Goal: Task Accomplishment & Management: Use online tool/utility

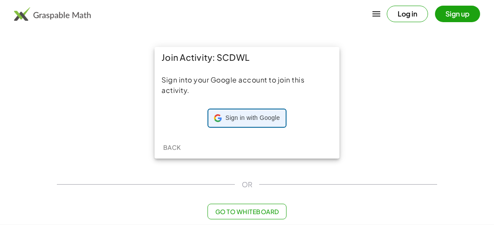
click at [239, 124] on div "Sign in with Google Sign in with Google. Opens in new tab" at bounding box center [247, 118] width 66 height 17
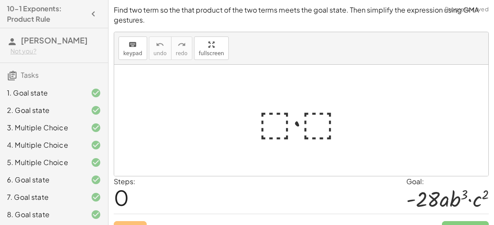
click at [278, 113] on div at bounding box center [305, 120] width 102 height 45
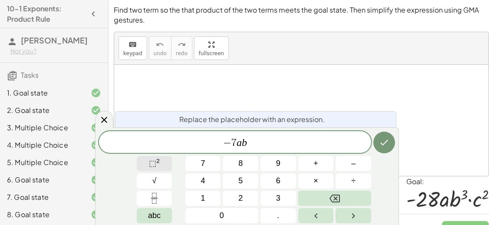
click at [143, 159] on button "⬚ 2" at bounding box center [155, 163] width 36 height 15
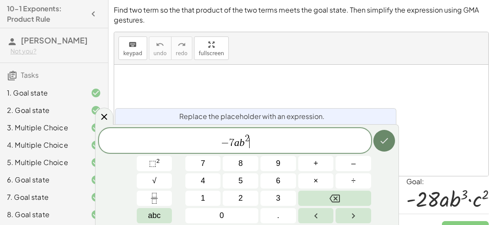
click at [376, 144] on button "Done" at bounding box center [385, 141] width 22 height 22
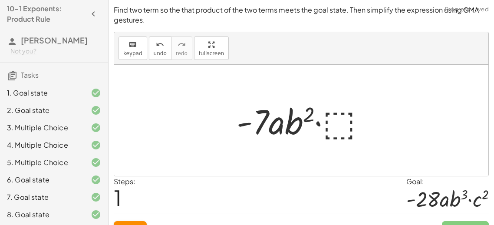
click at [342, 116] on div at bounding box center [304, 120] width 145 height 45
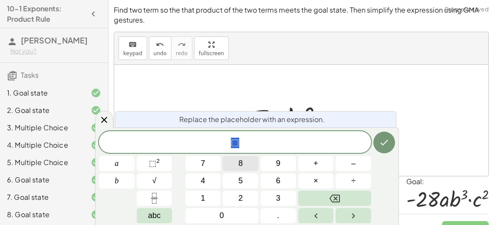
click at [240, 158] on span "8" at bounding box center [241, 164] width 4 height 12
click at [234, 142] on span "8" at bounding box center [235, 143] width 5 height 10
click at [237, 142] on span "​ 8" at bounding box center [235, 143] width 272 height 12
click at [389, 144] on icon "Done" at bounding box center [384, 142] width 10 height 10
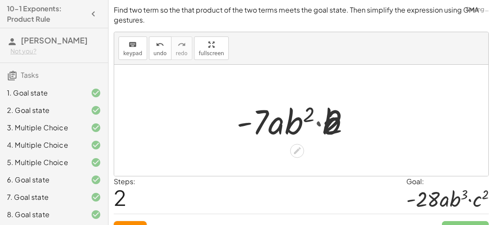
click at [389, 144] on div "· ⬚ · ⬚ · ⬚ · - 7 · a · b 2 · b · c · 2 · - 7 · a · b 2 · ⬚" at bounding box center [302, 120] width 182 height 49
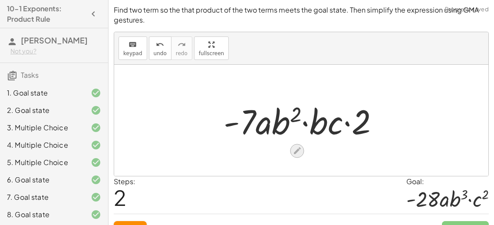
click at [300, 150] on icon at bounding box center [297, 150] width 9 height 9
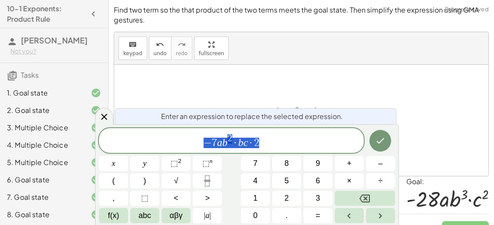
click at [284, 143] on span "− 7 a b 2 · b c · 2" at bounding box center [231, 141] width 265 height 16
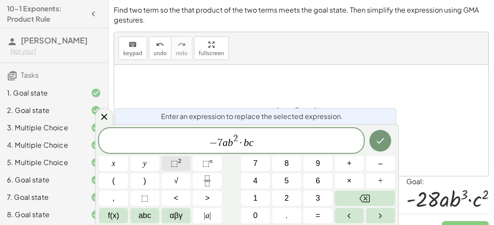
click at [174, 165] on span "⬚" at bounding box center [174, 163] width 7 height 9
click at [258, 136] on span "− 7 a b 2 · b c 2 ​" at bounding box center [231, 141] width 265 height 16
click at [387, 136] on button "Done" at bounding box center [381, 141] width 22 height 22
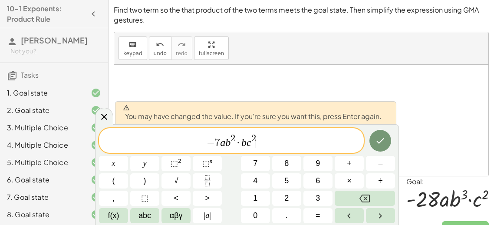
click at [240, 136] on span "− 7 a b 2 · b c 2 ​" at bounding box center [231, 141] width 265 height 16
click at [247, 141] on var "c" at bounding box center [249, 142] width 5 height 11
click at [246, 141] on span "− 7 a b 2 · b ​ c 2" at bounding box center [231, 141] width 265 height 16
click at [240, 142] on span "·" at bounding box center [238, 143] width 6 height 10
click at [218, 143] on var "a" at bounding box center [220, 142] width 5 height 11
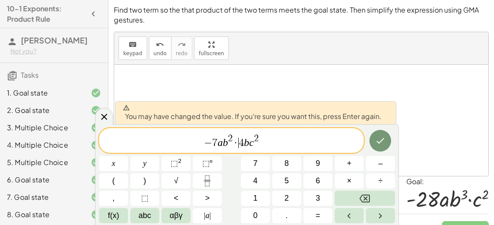
click at [236, 138] on span "·" at bounding box center [236, 143] width 6 height 10
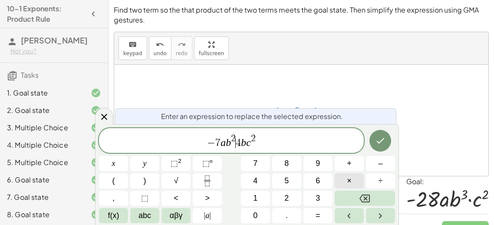
click at [359, 180] on button "×" at bounding box center [349, 180] width 29 height 15
click at [393, 125] on div "Enter an expression to replace the selected expression. − 7 a b 2 · ​ 4 b c 2 x…" at bounding box center [247, 174] width 304 height 101
click at [376, 136] on icon "Done" at bounding box center [380, 141] width 10 height 10
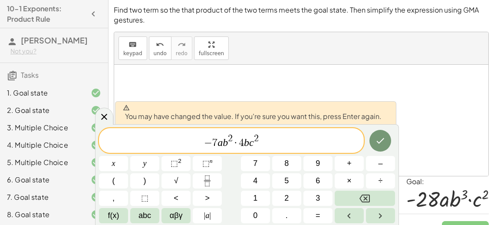
click at [426, 125] on div at bounding box center [301, 120] width 374 height 111
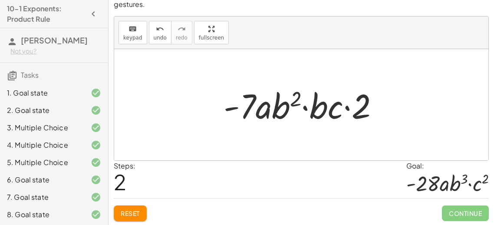
scroll to position [17, 0]
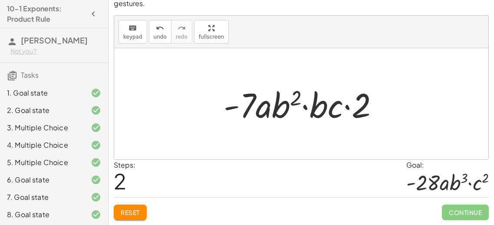
click at [129, 212] on span "Reset" at bounding box center [130, 213] width 19 height 8
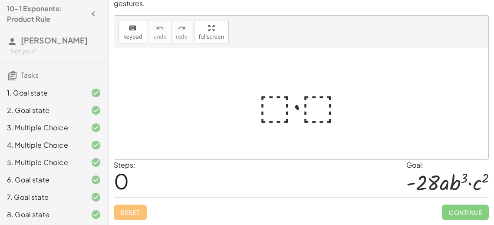
click at [270, 107] on div at bounding box center [305, 104] width 102 height 45
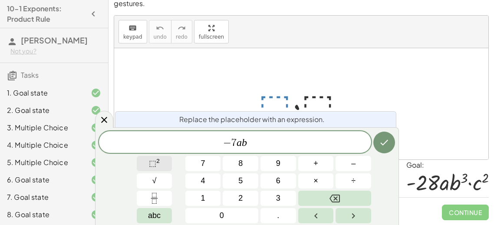
click at [153, 158] on span "⬚ 2" at bounding box center [154, 164] width 11 height 12
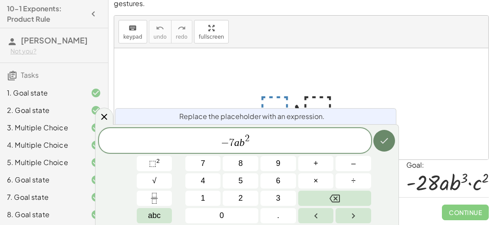
click at [384, 150] on button "Done" at bounding box center [385, 141] width 22 height 22
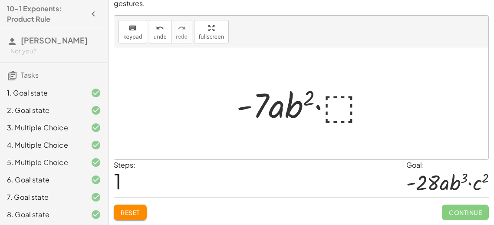
click at [340, 109] on div at bounding box center [304, 104] width 145 height 45
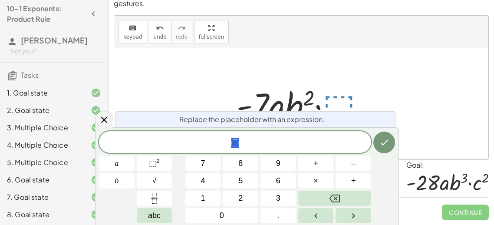
click at [291, 155] on div "⬚ a b 7 8 9 + – 4 5 6 × ÷ ⬚ 2 √ abc 1 2 3 0 ." at bounding box center [247, 177] width 296 height 92
click at [236, 142] on span "⬚" at bounding box center [235, 143] width 8 height 10
click at [157, 163] on sup "2" at bounding box center [157, 161] width 3 height 7
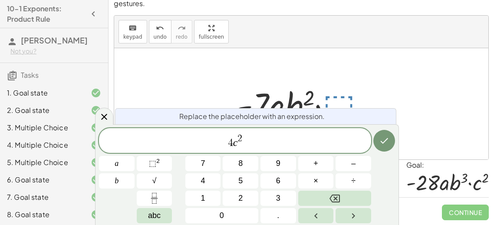
click at [396, 142] on div "Replace the placeholder with an expression. 4 c 2 ​ a b 7 8 9 + – 4 5 6 × ÷ ⬚ 2…" at bounding box center [247, 174] width 304 height 101
click at [393, 140] on button "Done" at bounding box center [385, 141] width 22 height 22
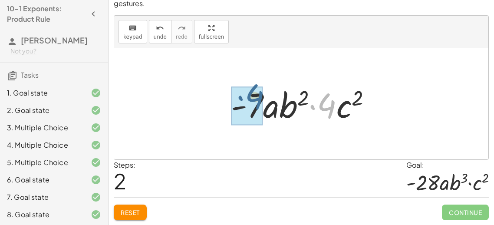
drag, startPoint x: 326, startPoint y: 109, endPoint x: 253, endPoint y: 101, distance: 73.9
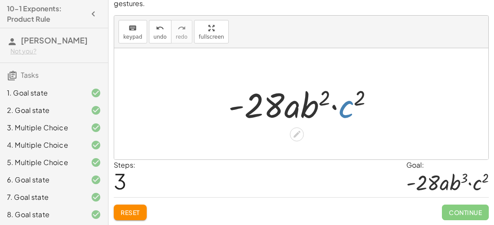
click at [347, 116] on div at bounding box center [304, 104] width 161 height 45
click at [140, 219] on button "Reset" at bounding box center [130, 213] width 33 height 16
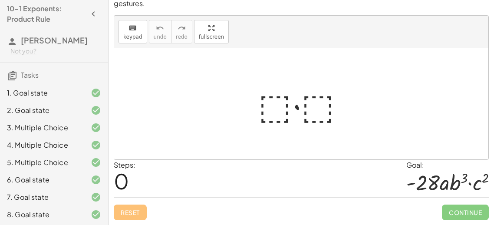
click at [284, 115] on div at bounding box center [305, 104] width 102 height 45
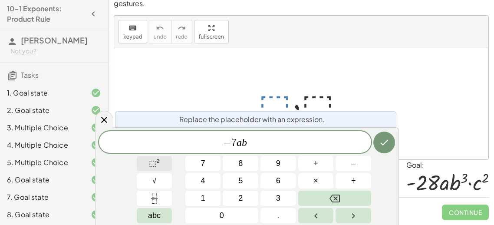
click at [164, 169] on button "⬚ 2" at bounding box center [155, 163] width 36 height 15
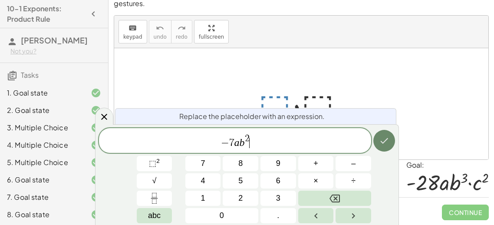
click at [388, 142] on icon "Done" at bounding box center [384, 141] width 10 height 10
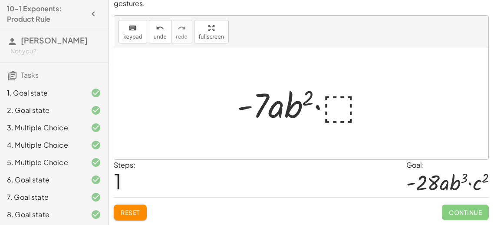
click at [334, 112] on div at bounding box center [304, 104] width 145 height 45
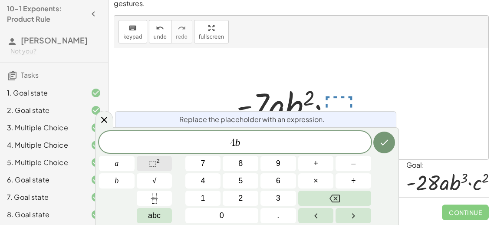
click at [159, 162] on sup "2" at bounding box center [157, 161] width 3 height 7
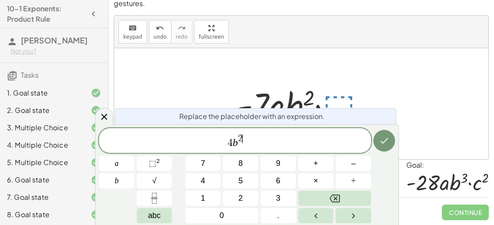
click at [242, 136] on span "2 ​" at bounding box center [240, 139] width 5 height 10
click at [243, 141] on span "4 b 1 ​" at bounding box center [235, 141] width 272 height 16
click at [164, 161] on button "⬚ 2" at bounding box center [155, 163] width 36 height 15
click at [381, 139] on icon "Done" at bounding box center [384, 141] width 10 height 10
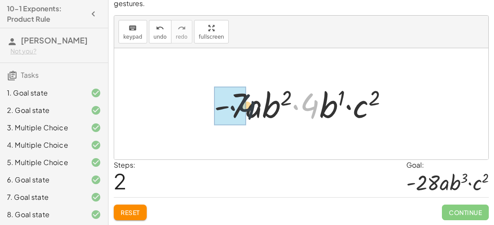
drag, startPoint x: 311, startPoint y: 108, endPoint x: 219, endPoint y: 112, distance: 91.8
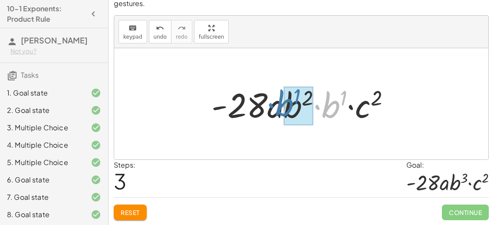
drag, startPoint x: 333, startPoint y: 111, endPoint x: 290, endPoint y: 110, distance: 43.0
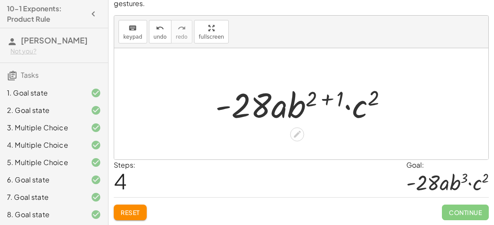
click at [337, 95] on div at bounding box center [305, 104] width 188 height 45
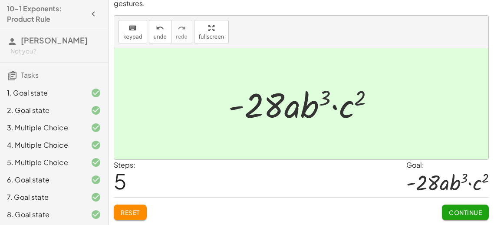
click at [473, 212] on span "Continue" at bounding box center [465, 213] width 33 height 8
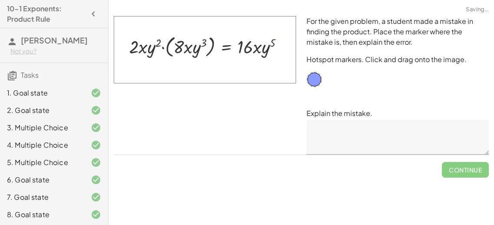
scroll to position [0, 0]
drag, startPoint x: 310, startPoint y: 82, endPoint x: 252, endPoint y: 50, distance: 66.0
click at [355, 138] on textarea at bounding box center [398, 137] width 182 height 35
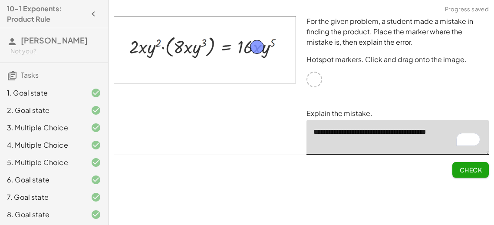
click at [460, 129] on textarea "**********" at bounding box center [398, 137] width 182 height 35
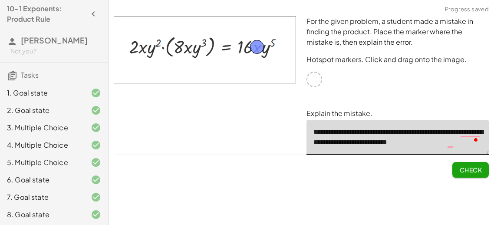
click at [416, 131] on textarea "**********" at bounding box center [398, 137] width 182 height 35
click at [446, 129] on textarea "**********" at bounding box center [398, 137] width 182 height 35
click at [454, 146] on div "0" at bounding box center [466, 141] width 40 height 18
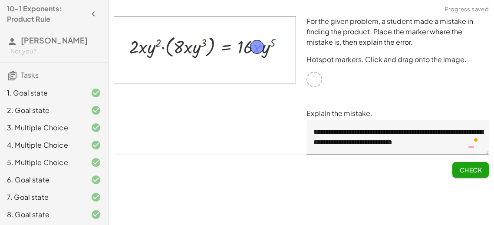
click at [471, 152] on textarea "**********" at bounding box center [398, 137] width 182 height 35
click at [474, 141] on div "Open Grammarly." at bounding box center [476, 139] width 5 height 5
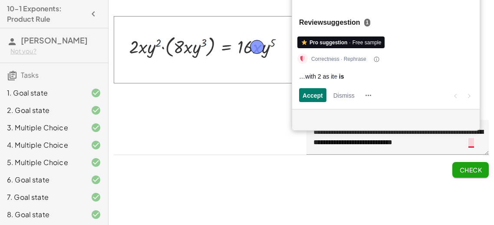
click at [473, 142] on textarea "**********" at bounding box center [398, 137] width 182 height 35
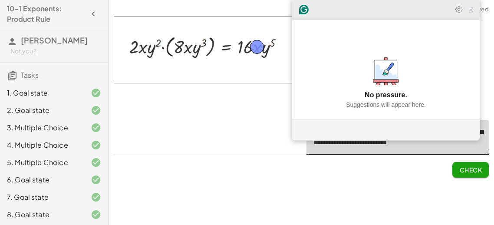
click at [471, 13] on icon "Close Grammarly Assistant" at bounding box center [471, 9] width 7 height 7
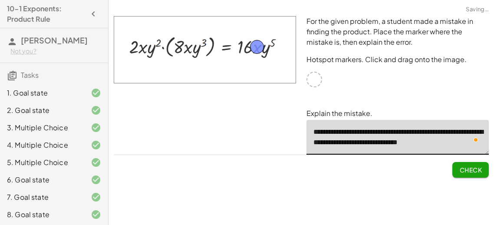
scroll to position [3, 0]
click at [477, 165] on button "Check" at bounding box center [471, 170] width 36 height 16
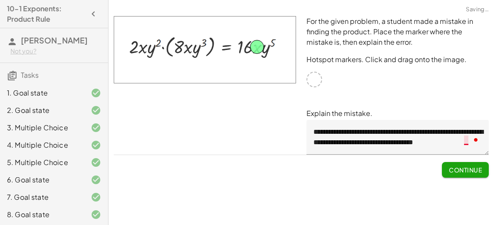
click at [465, 138] on textarea "**********" at bounding box center [398, 137] width 182 height 35
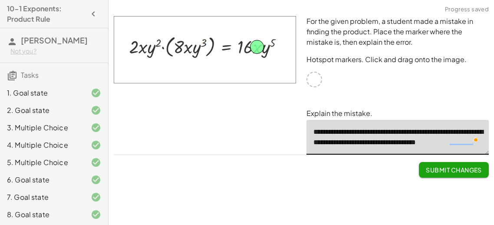
type textarea "**********"
click at [464, 170] on span "Submit Changes" at bounding box center [454, 170] width 56 height 8
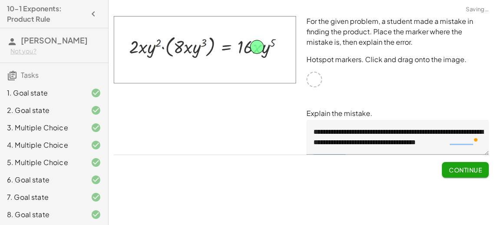
click at [465, 171] on span "Continue" at bounding box center [465, 170] width 33 height 8
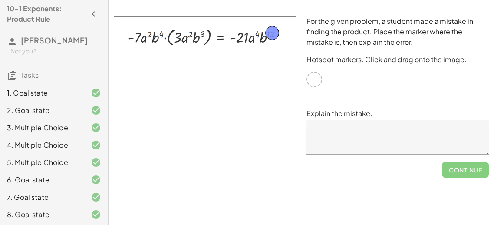
drag, startPoint x: 311, startPoint y: 82, endPoint x: 269, endPoint y: 36, distance: 62.7
click at [357, 129] on textarea at bounding box center [398, 137] width 182 height 35
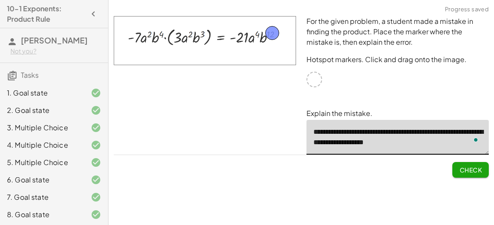
click at [450, 144] on textarea "**********" at bounding box center [398, 137] width 182 height 35
type textarea "**********"
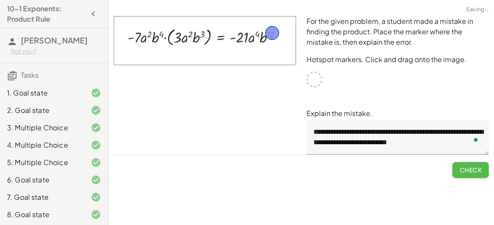
click at [477, 166] on span "Check" at bounding box center [471, 170] width 23 height 8
click at [464, 169] on span "Continue" at bounding box center [465, 170] width 33 height 8
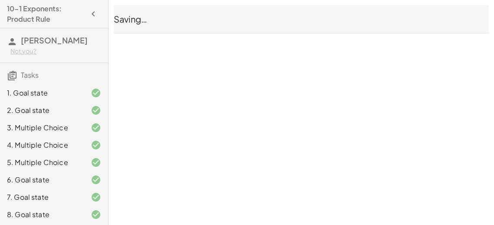
scroll to position [70, 0]
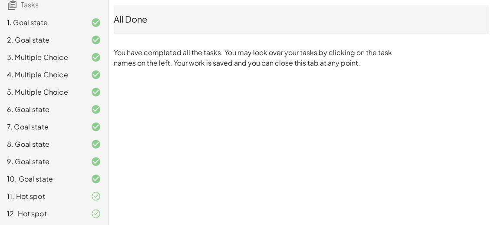
click at [0, 0] on div "10-1 Exponents: Product Rule [PERSON_NAME] Not you? Tasks 1. Goal state 2. Goal…" at bounding box center [0, 0] width 0 height 0
click at [148, 65] on p "You have completed all the tasks. You may look over your tasks by clicking on t…" at bounding box center [255, 57] width 282 height 21
